Goal: Task Accomplishment & Management: Use online tool/utility

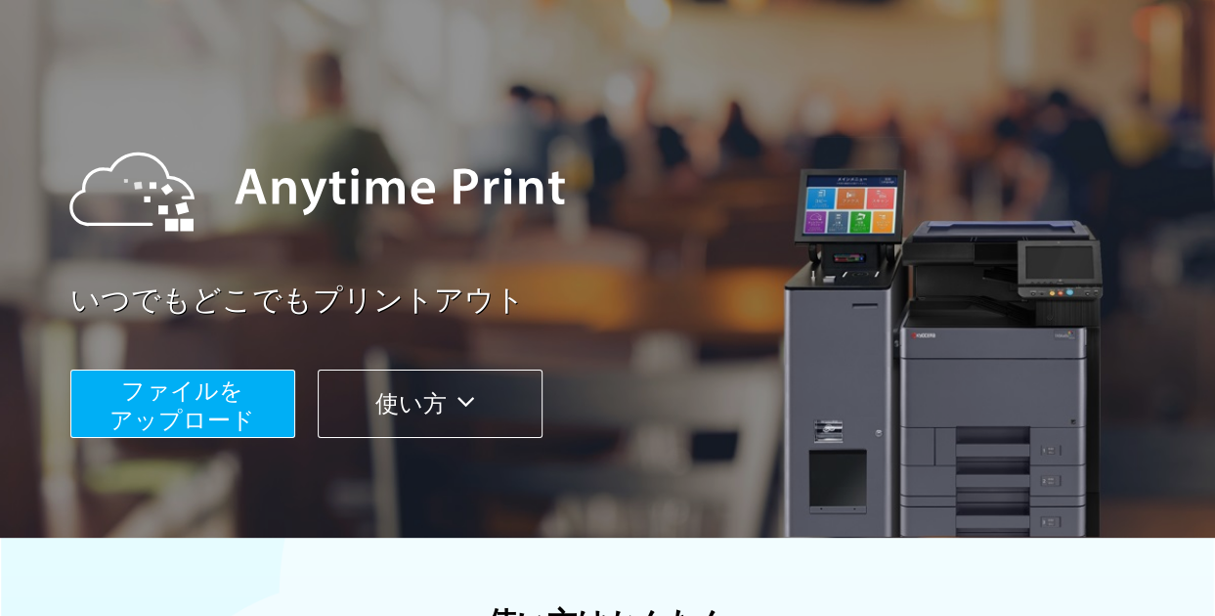
click at [205, 404] on span "ファイルを ​​アップロード" at bounding box center [182, 405] width 146 height 56
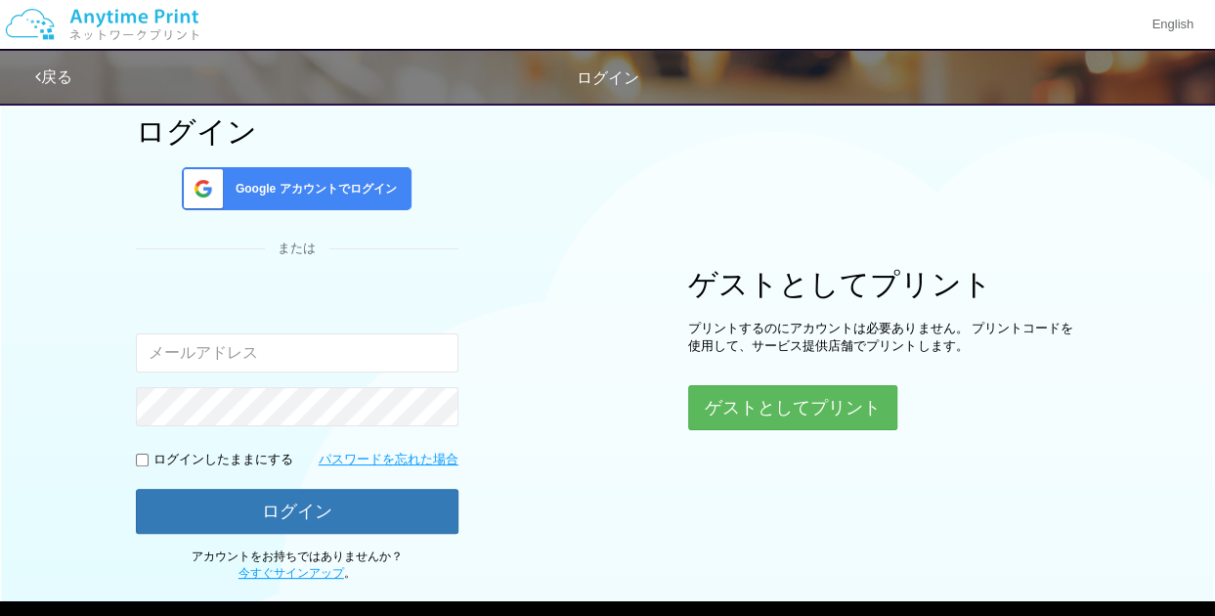
scroll to position [202, 0]
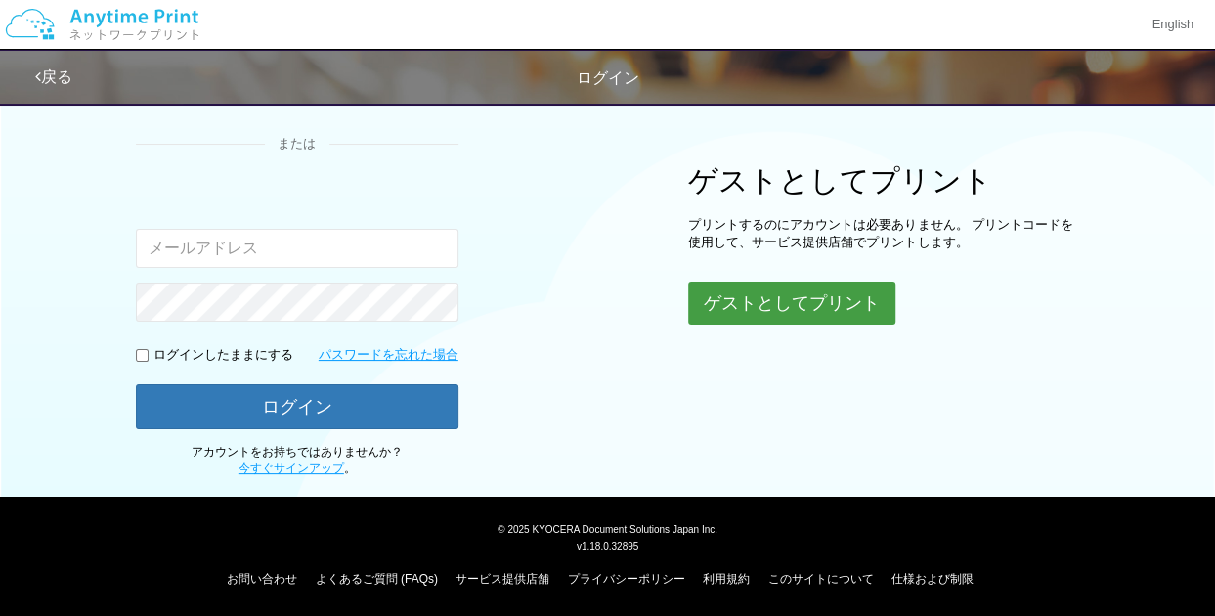
click at [797, 288] on button "ゲストとしてプリント" at bounding box center [791, 303] width 207 height 43
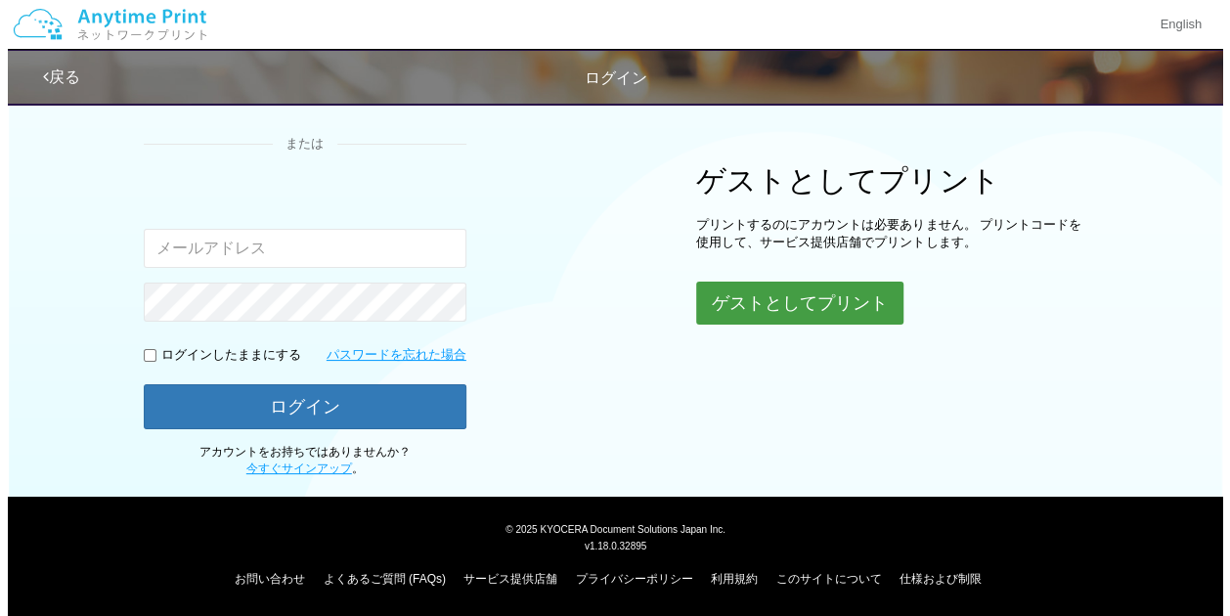
scroll to position [201, 0]
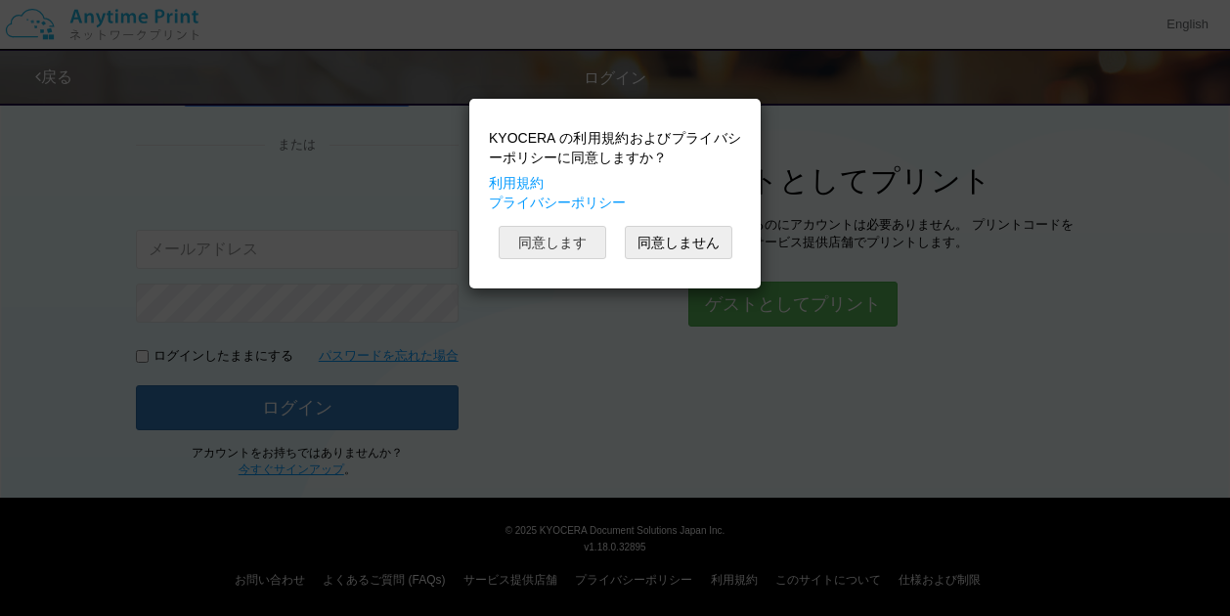
click at [565, 236] on button "同意します" at bounding box center [553, 242] width 108 height 33
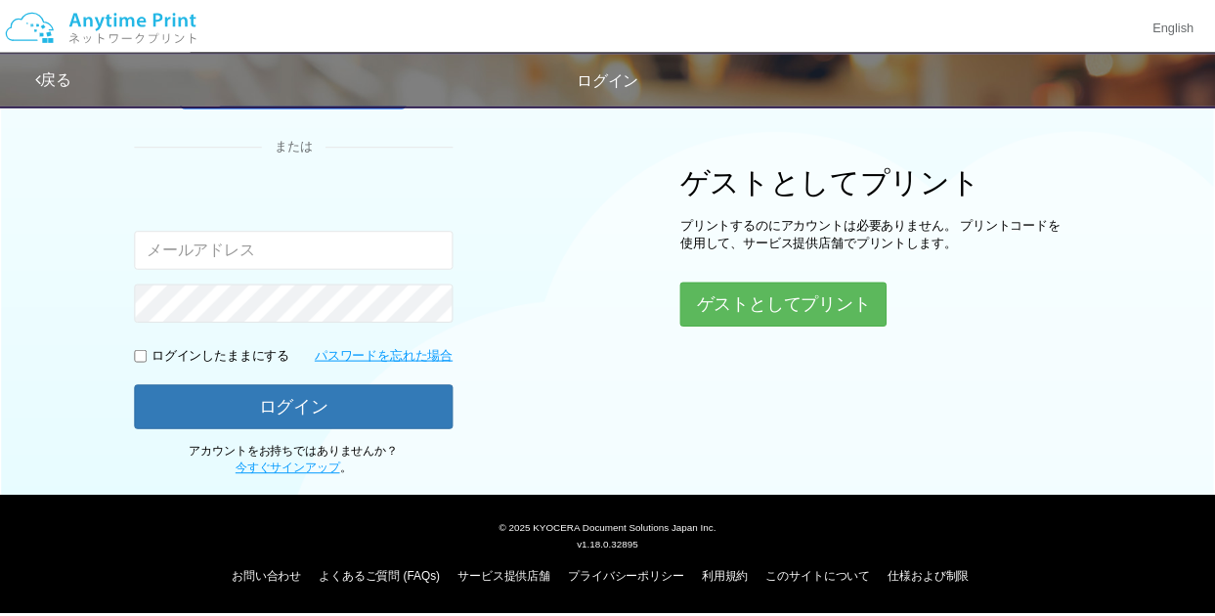
scroll to position [61, 0]
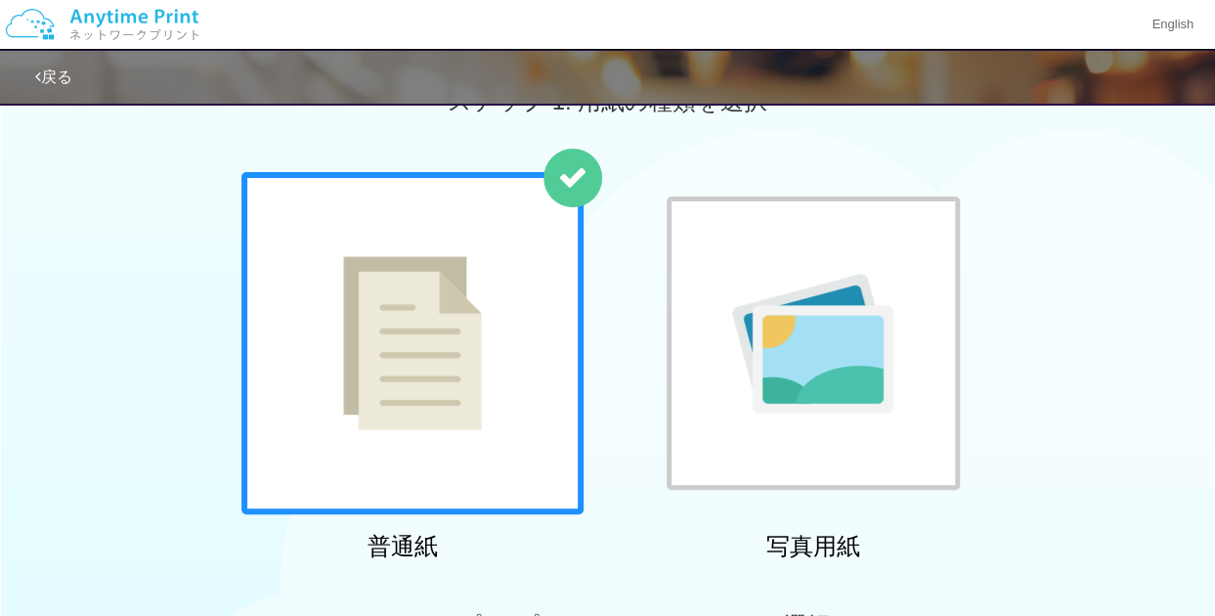
click at [526, 341] on div at bounding box center [412, 343] width 342 height 342
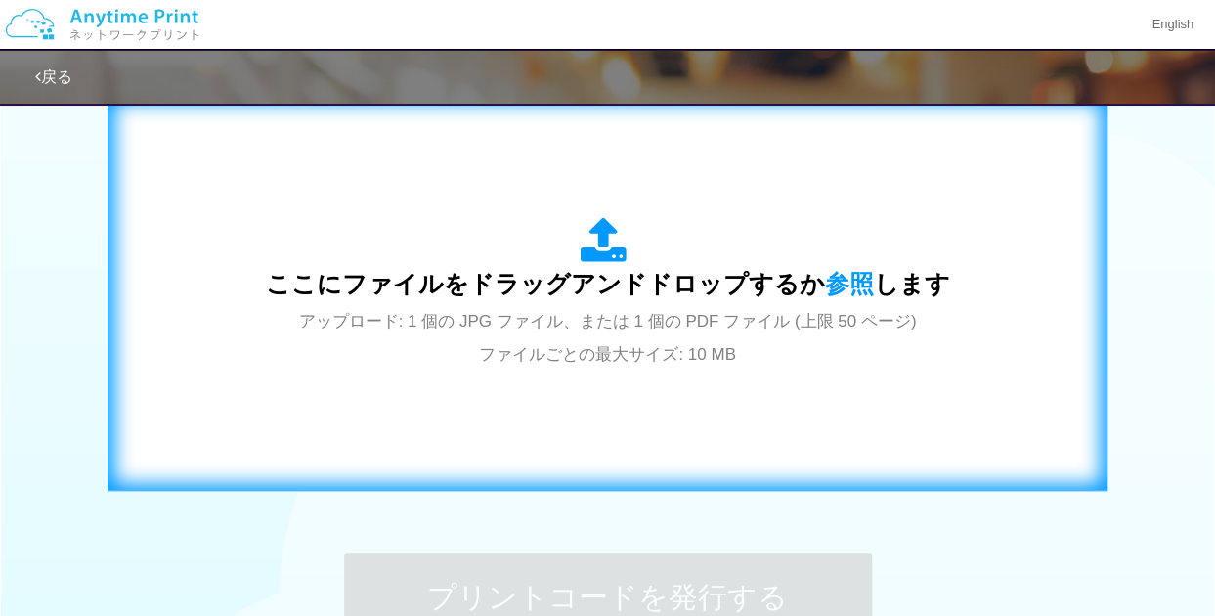
scroll to position [647, 0]
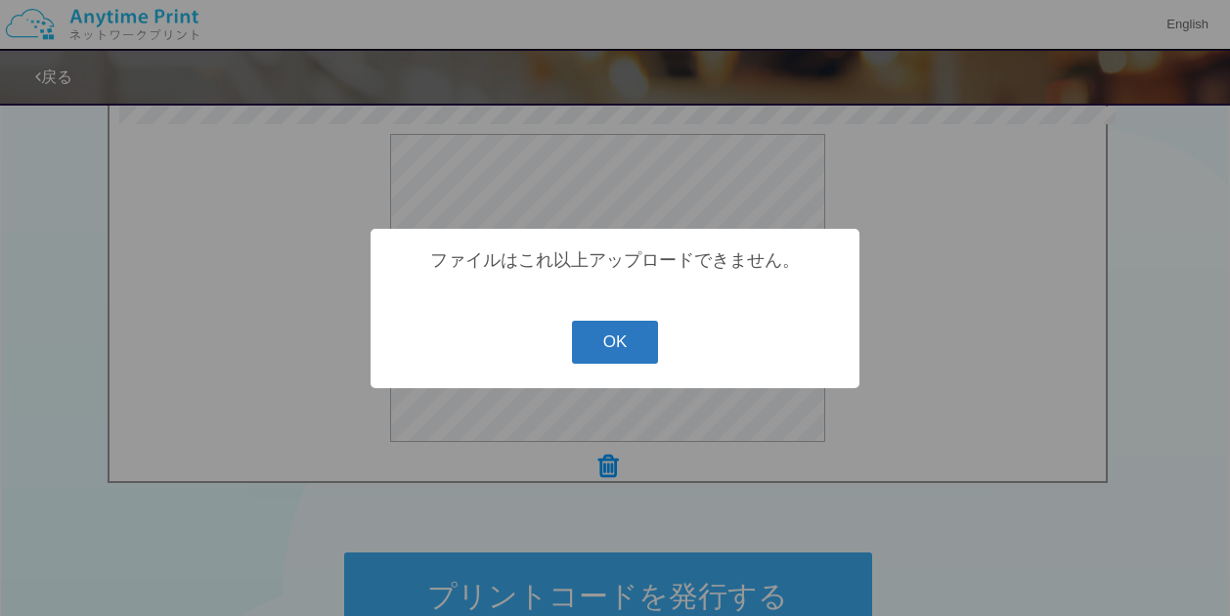
click at [588, 351] on button "OK" at bounding box center [615, 342] width 87 height 43
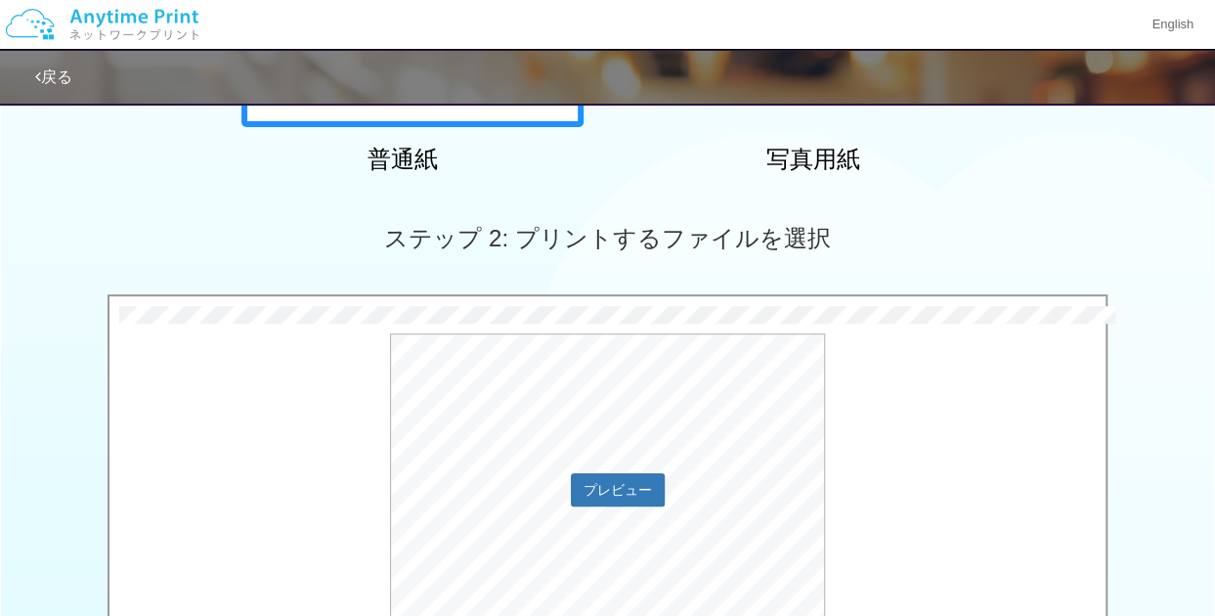
scroll to position [549, 0]
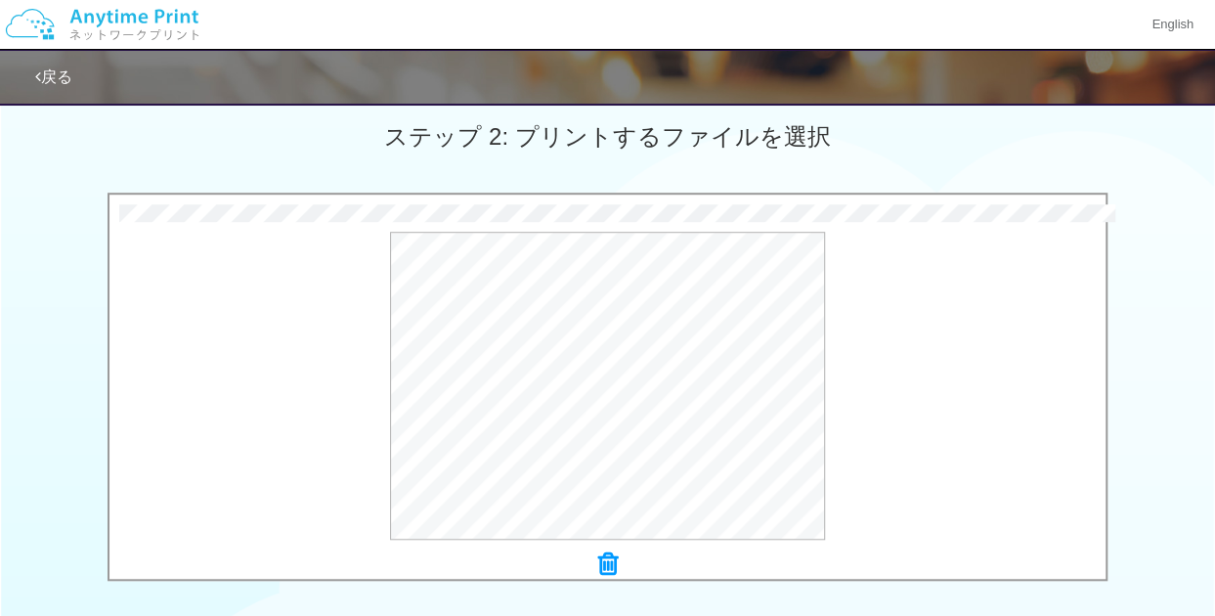
click at [1137, 424] on div "0.5 MB 1003_MiracleLinux.pdf Check Error 0.8 MB 1003_Lenovo.pdf Check Error × 1…" at bounding box center [607, 392] width 1215 height 399
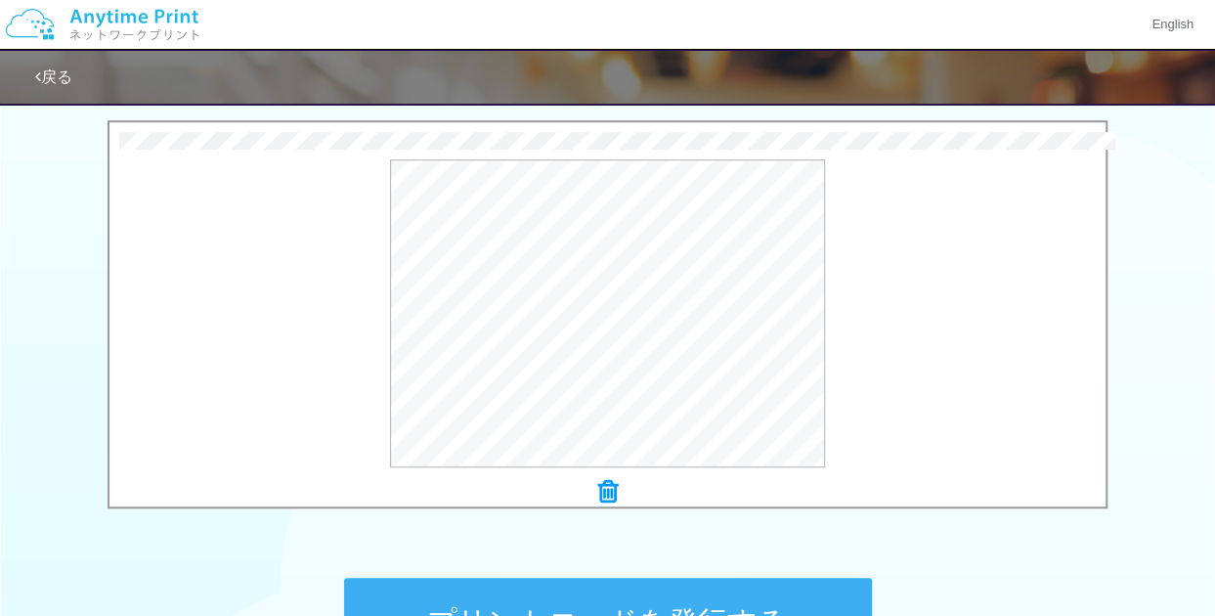
scroll to position [870, 0]
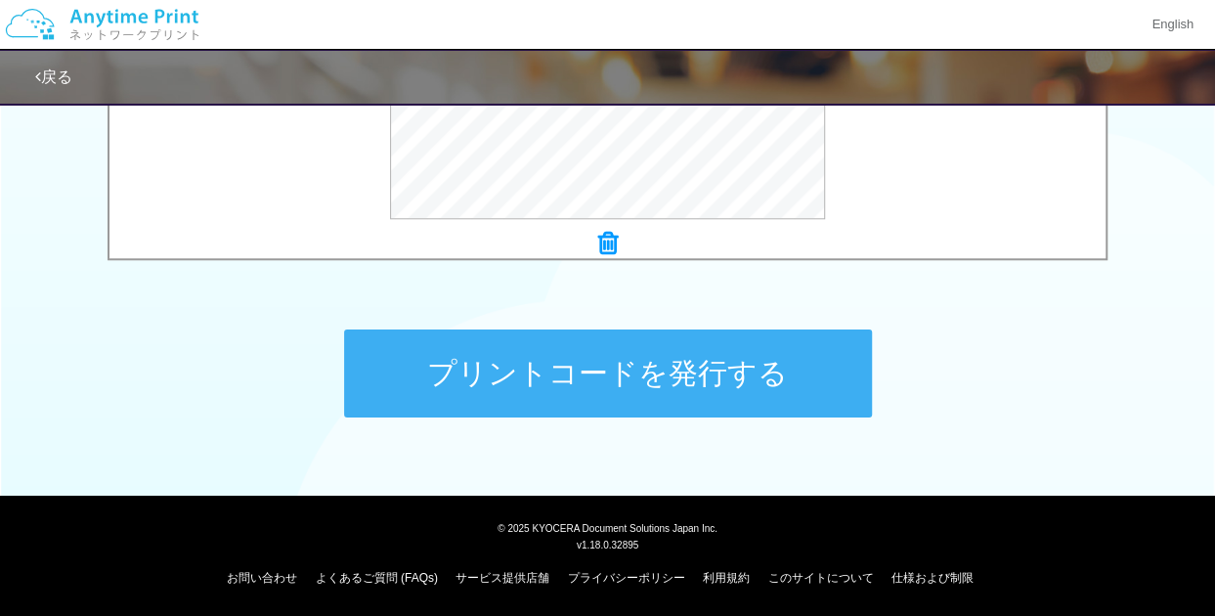
click at [604, 395] on button "プリントコードを発行する" at bounding box center [608, 373] width 528 height 88
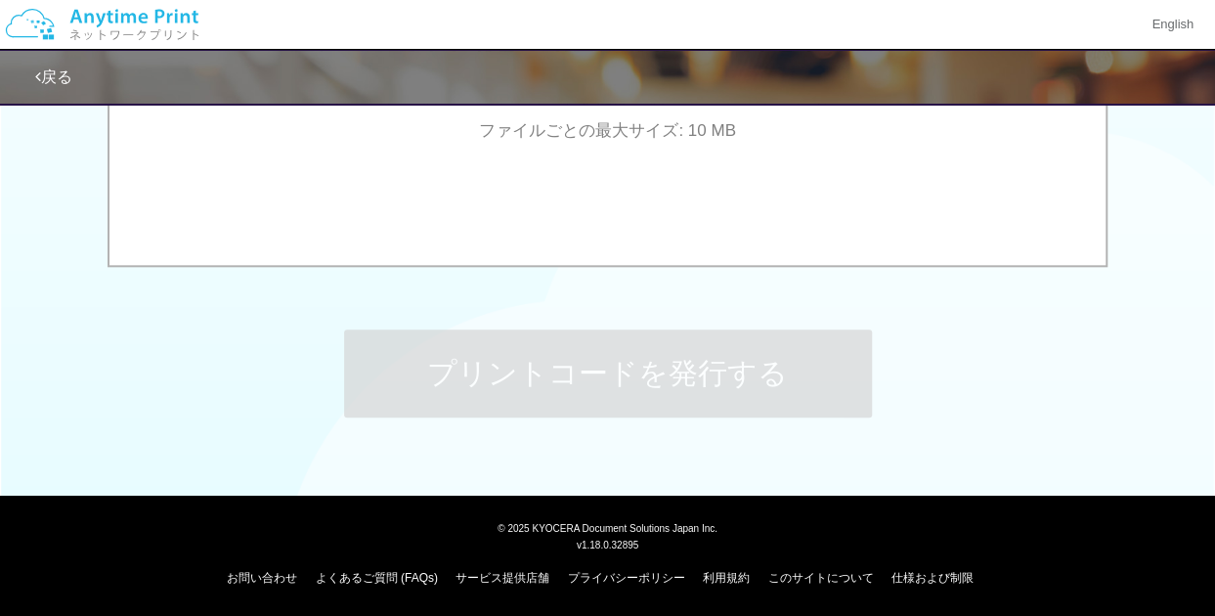
scroll to position [0, 0]
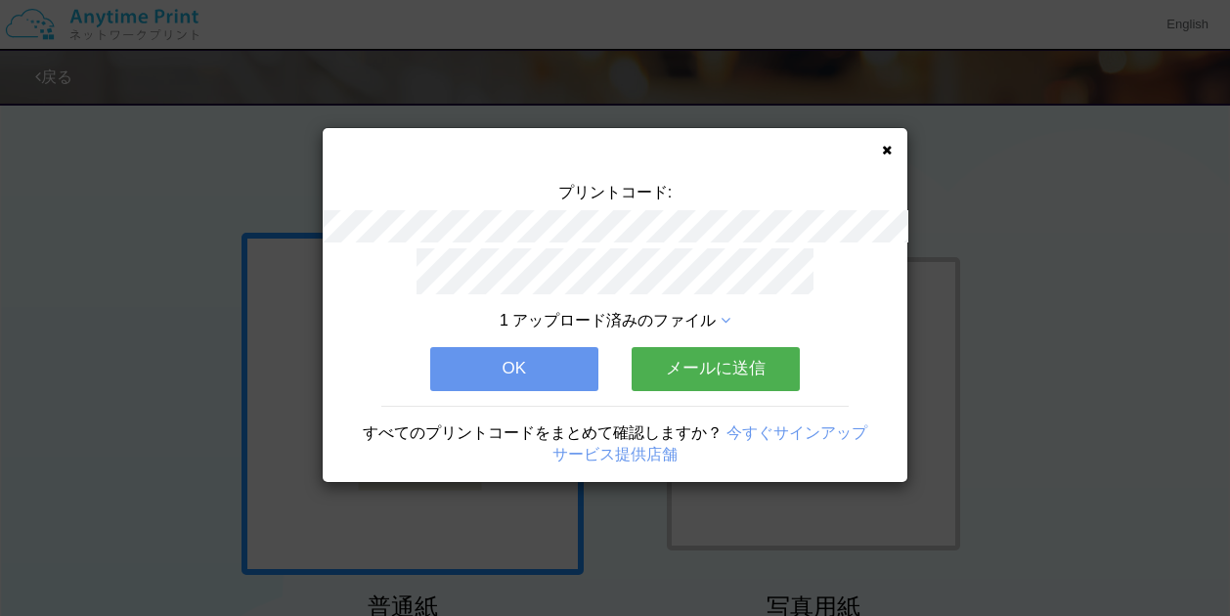
click at [483, 347] on button "OK" at bounding box center [514, 368] width 168 height 43
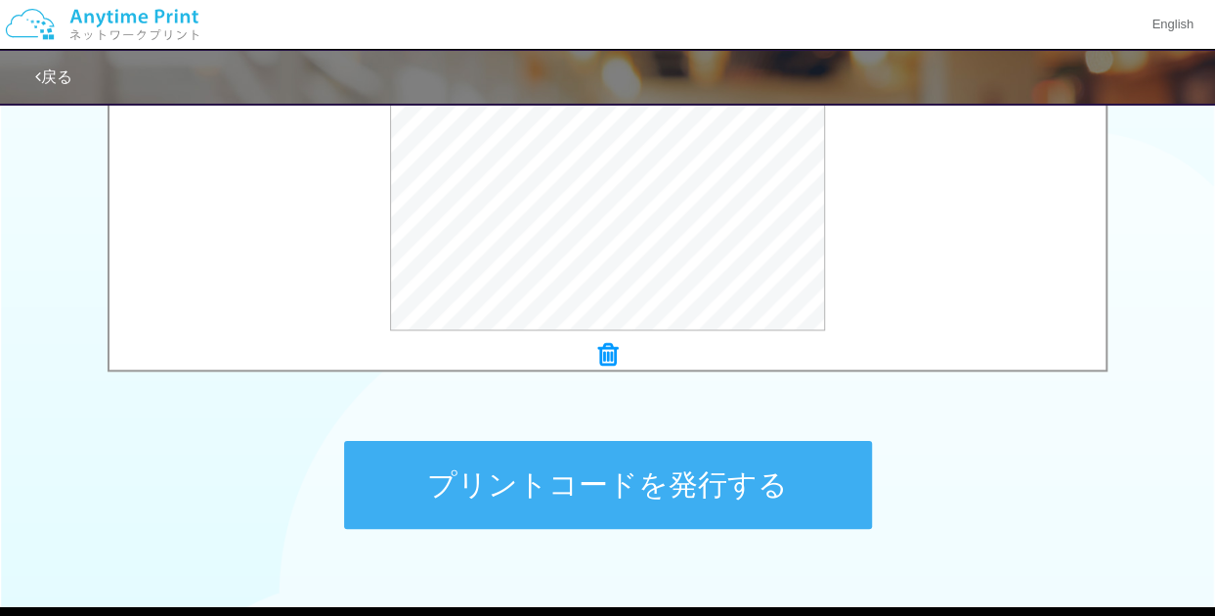
scroll to position [870, 0]
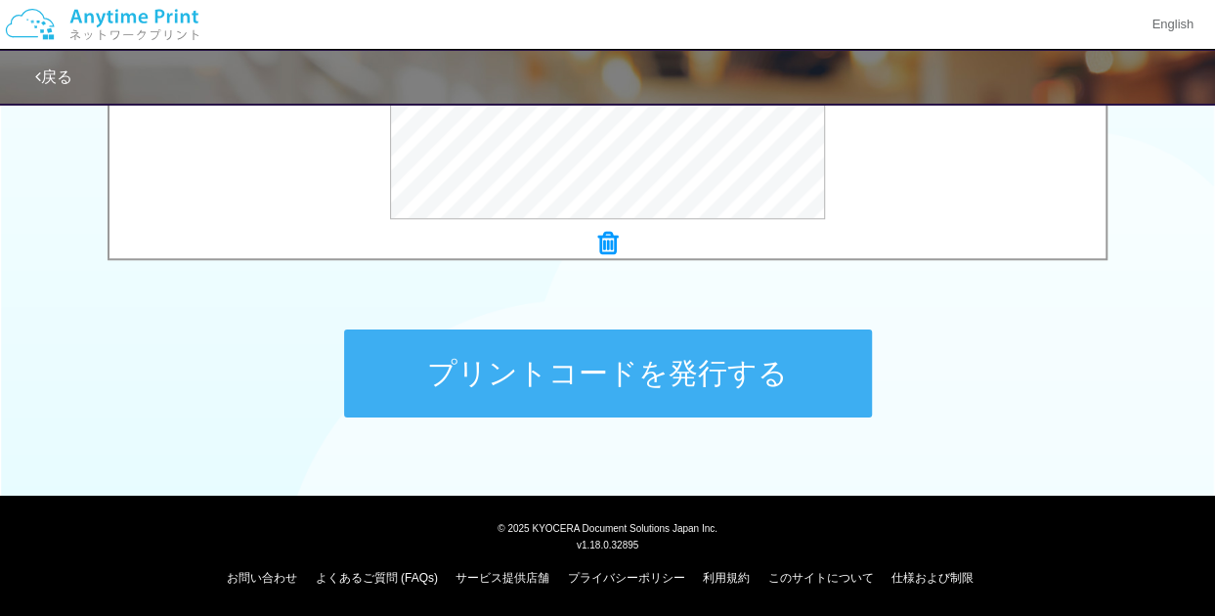
click at [639, 385] on button "プリントコードを発行する" at bounding box center [608, 373] width 528 height 88
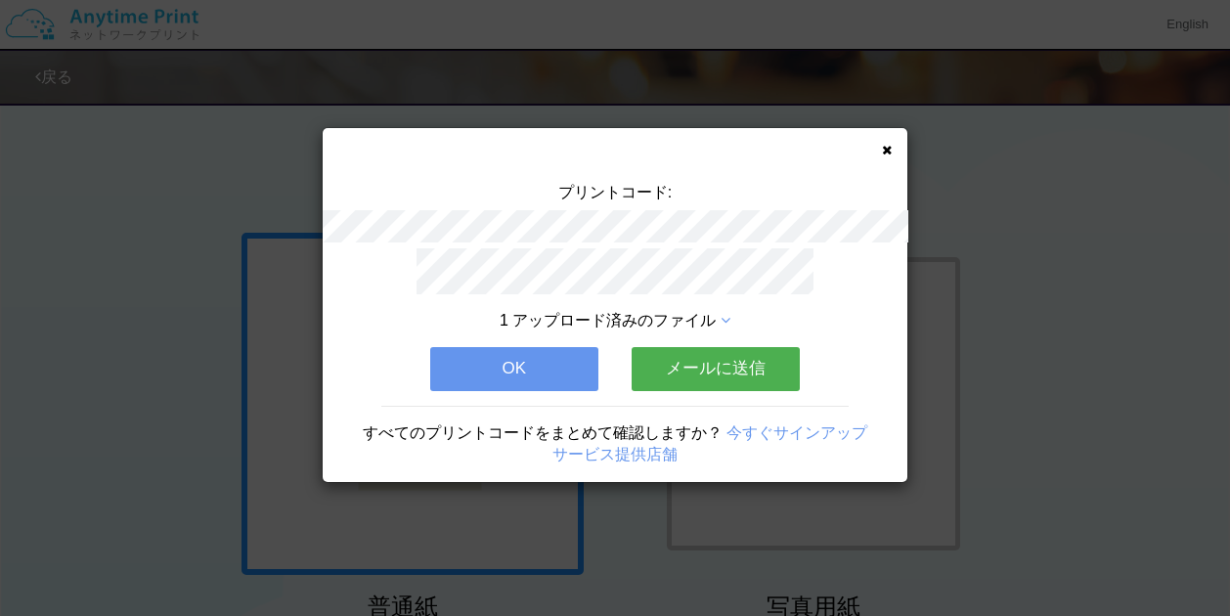
click at [539, 373] on button "OK" at bounding box center [514, 368] width 168 height 43
